Goal: Task Accomplishment & Management: Manage account settings

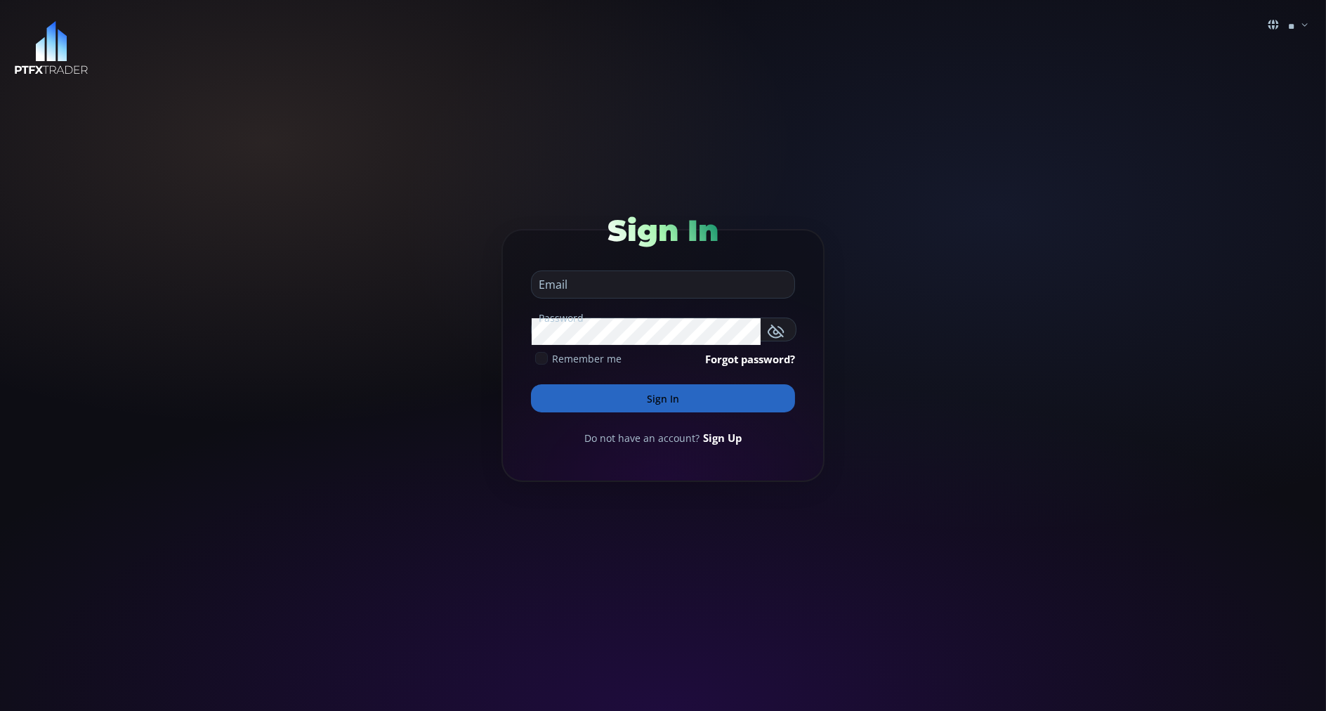
type input "**********"
click at [552, 393] on button "Sign In" at bounding box center [663, 398] width 264 height 28
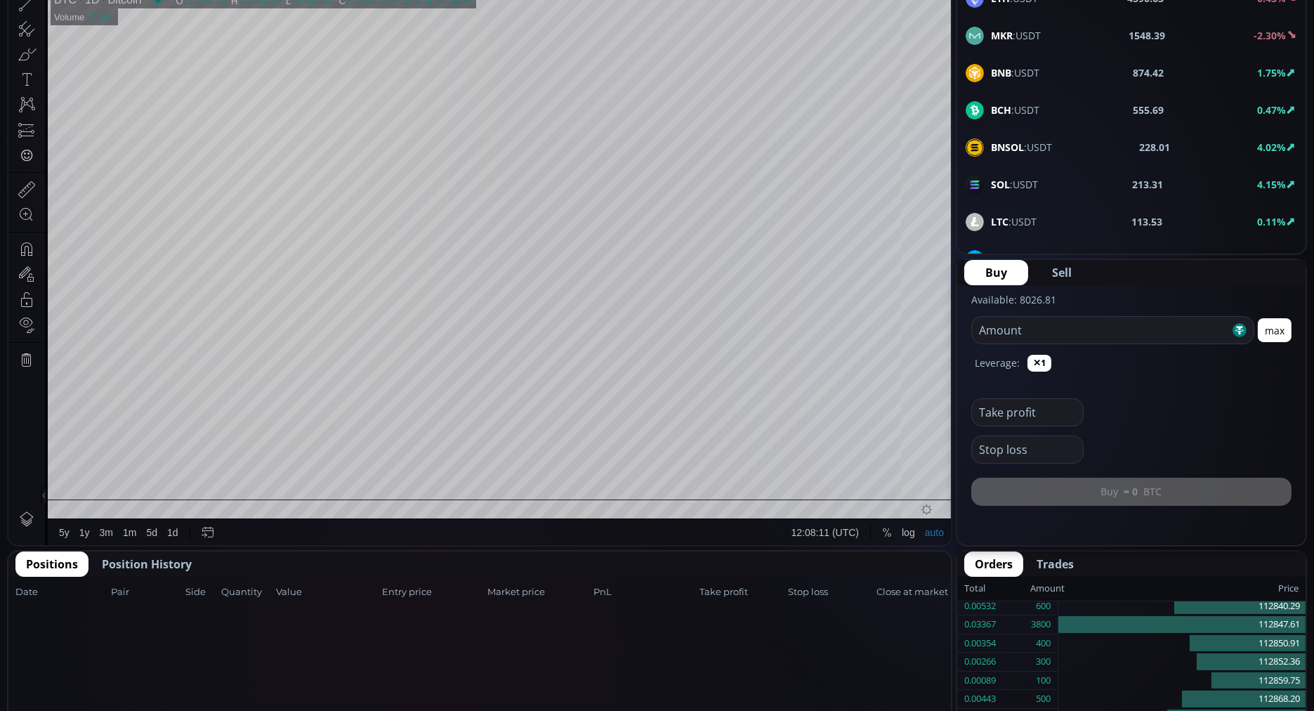
scroll to position [261, 0]
click at [133, 563] on span "Position History" at bounding box center [147, 564] width 90 height 17
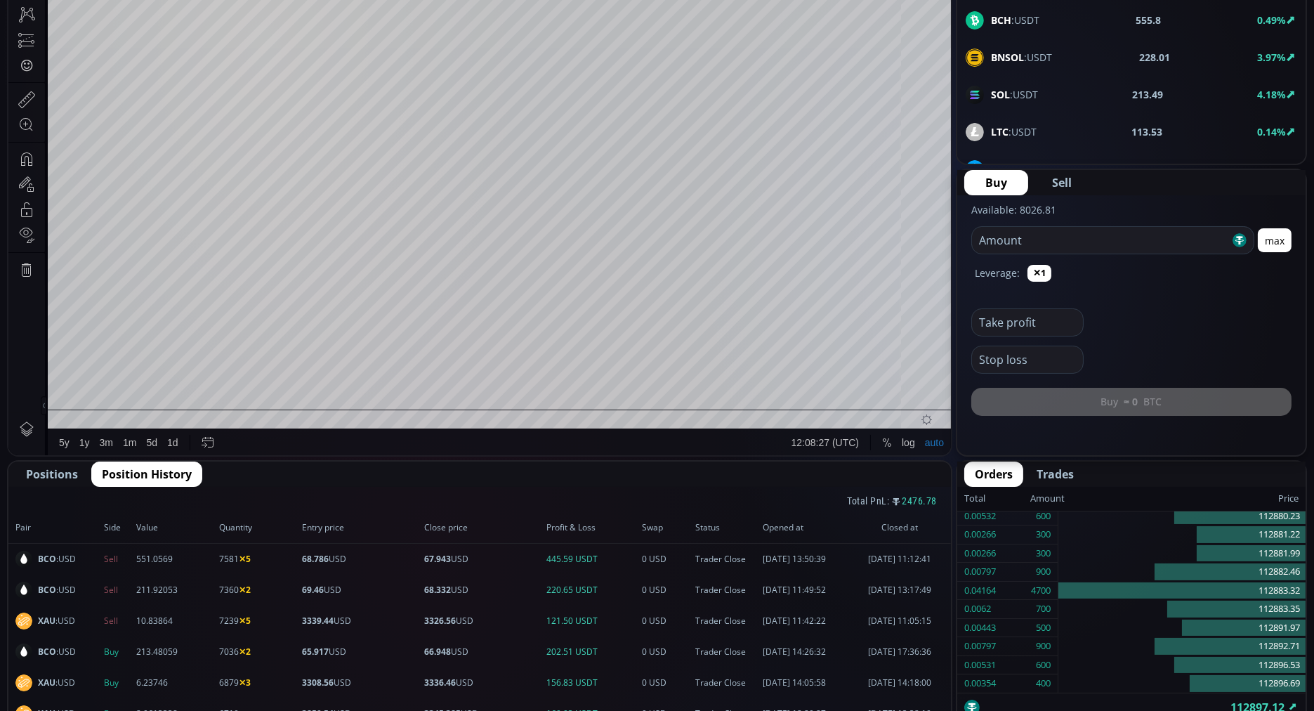
scroll to position [353, 0]
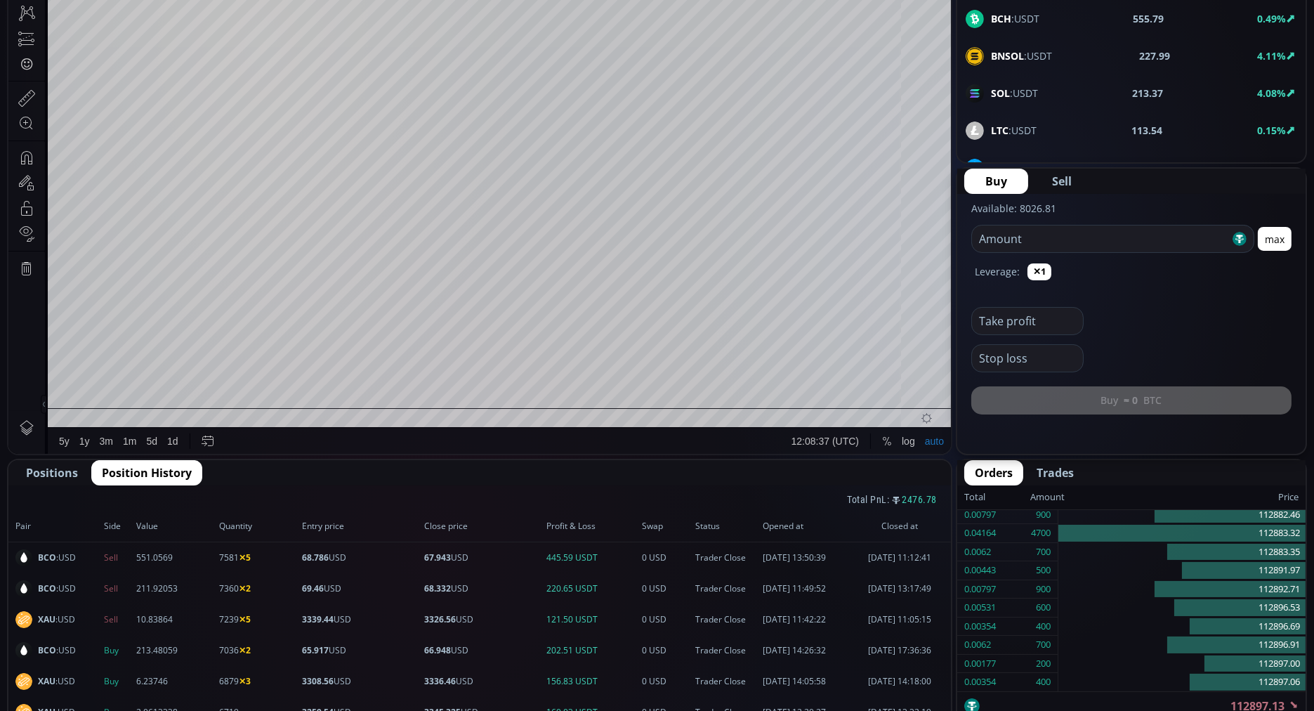
click at [133, 563] on div "BCO :USD Sell 551.0569 7581 ✕5 68.786 USD 67.943 USD 445.59 USDT 0 USD Trader C…" at bounding box center [479, 557] width 943 height 31
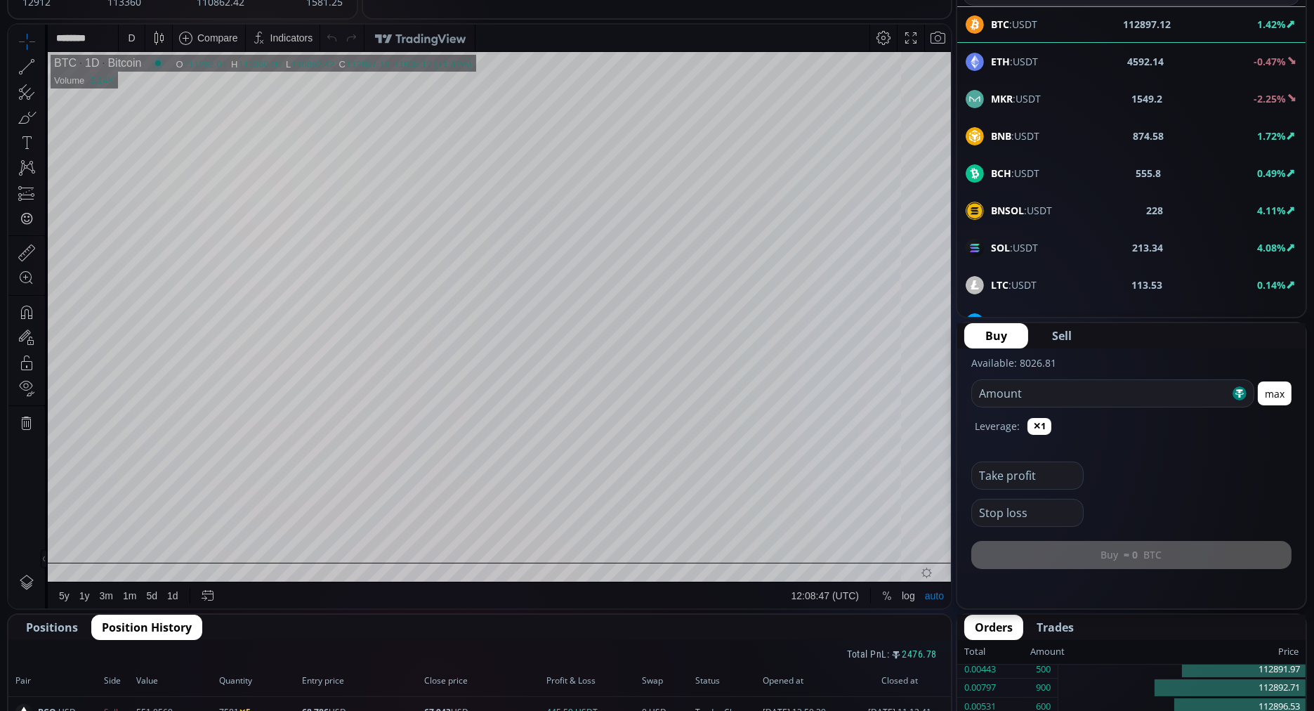
scroll to position [0, 0]
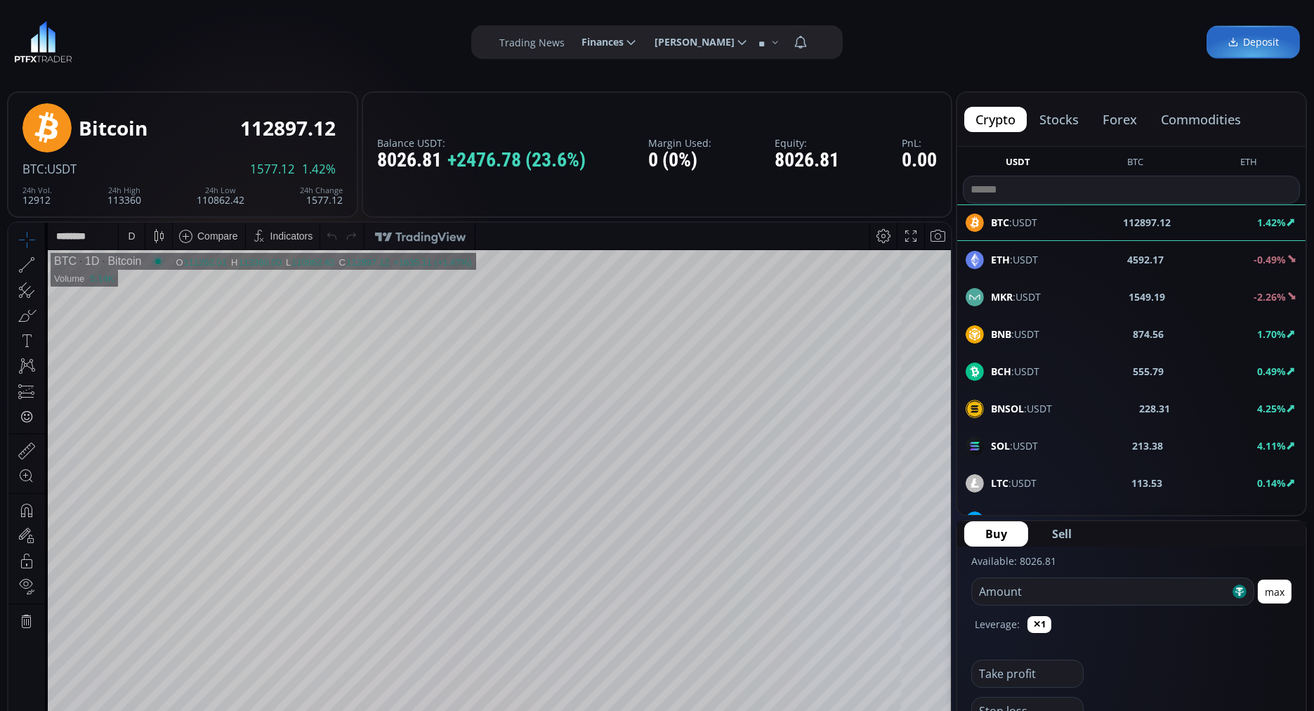
click at [1200, 117] on button "commodities" at bounding box center [1201, 119] width 103 height 25
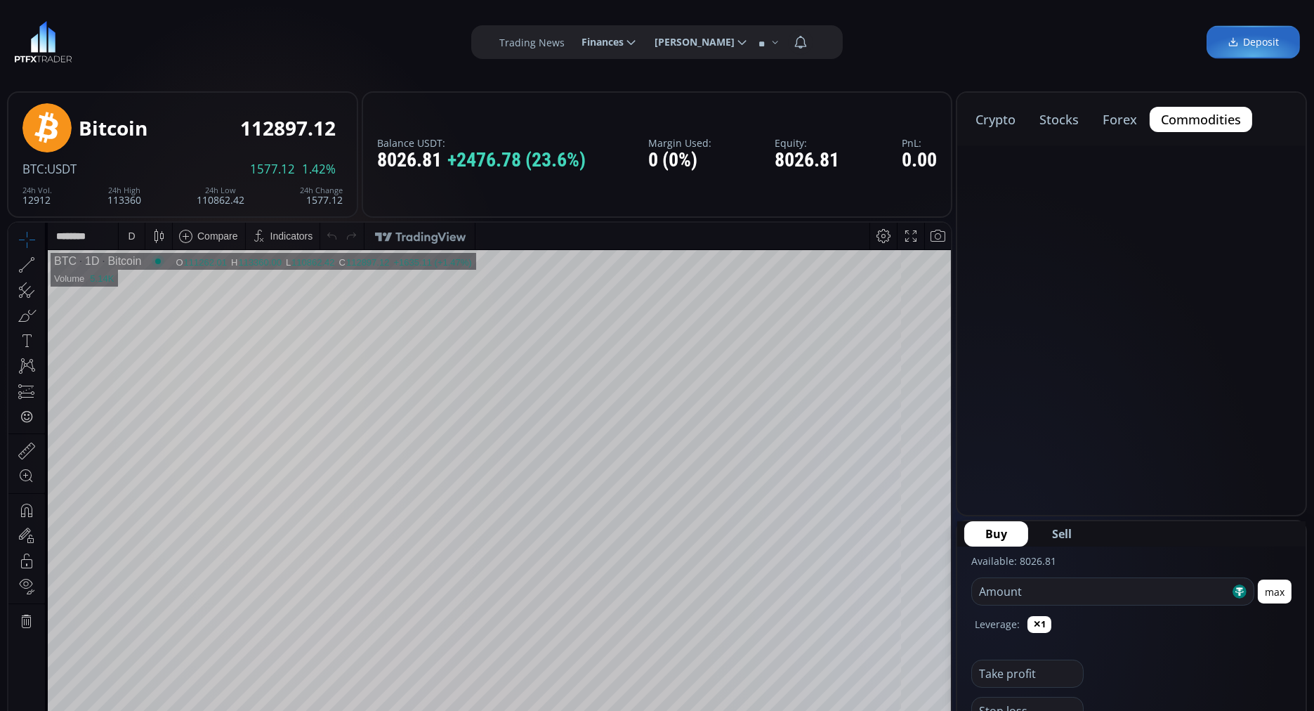
click at [1200, 117] on button "commodities" at bounding box center [1201, 119] width 103 height 25
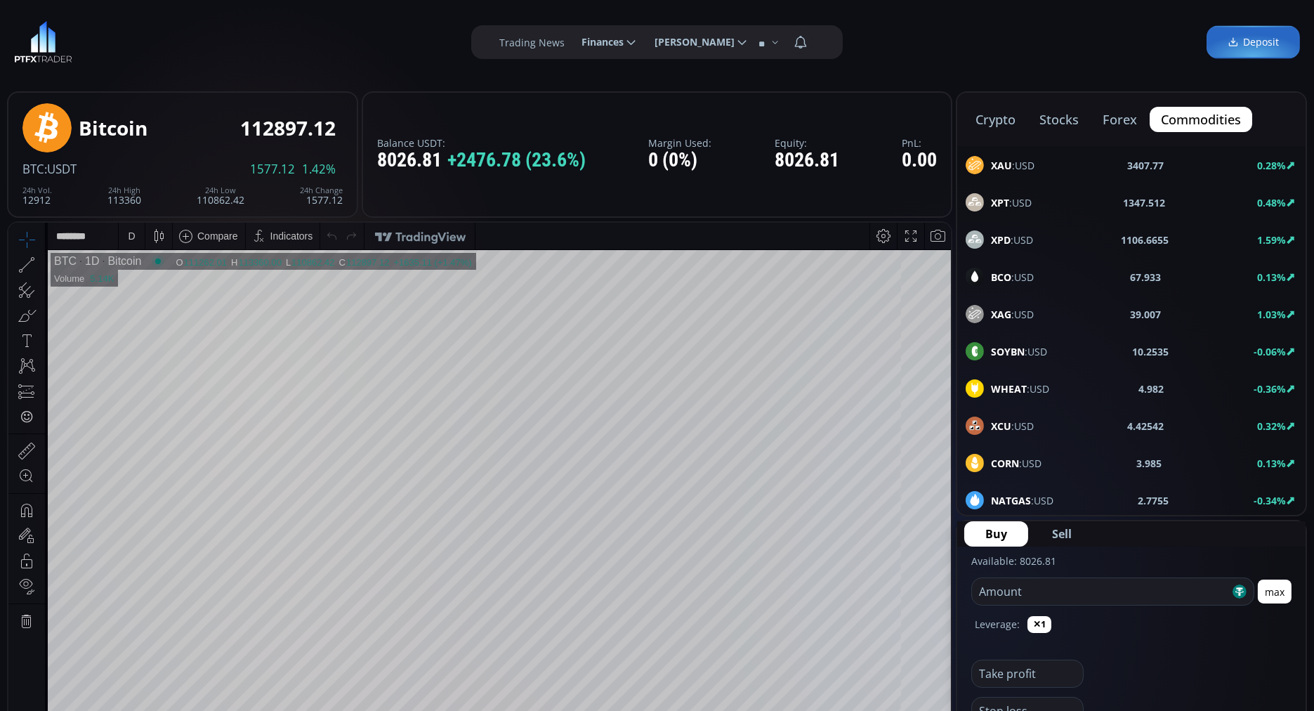
click at [1200, 117] on button "commodities" at bounding box center [1201, 119] width 103 height 25
click at [973, 274] on use at bounding box center [975, 277] width 18 height 18
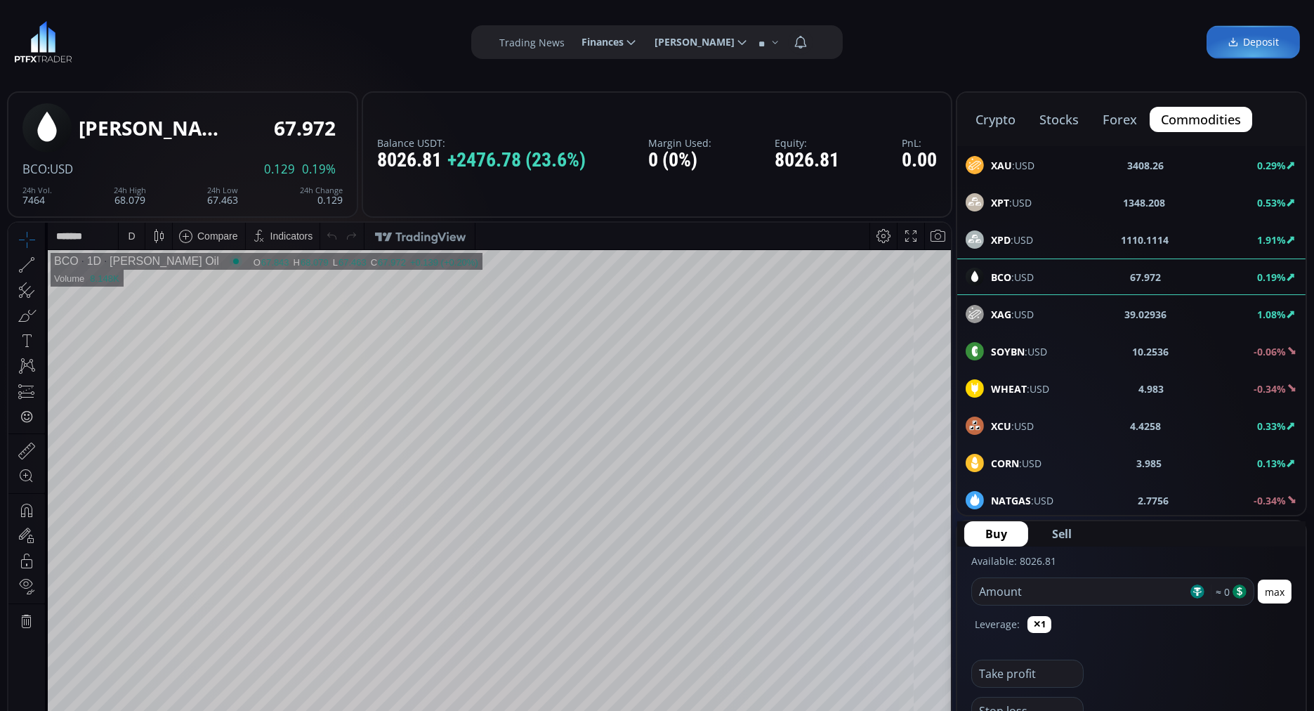
click at [903, 68] on div "**********" at bounding box center [657, 42] width 1314 height 84
